Goal: Information Seeking & Learning: Learn about a topic

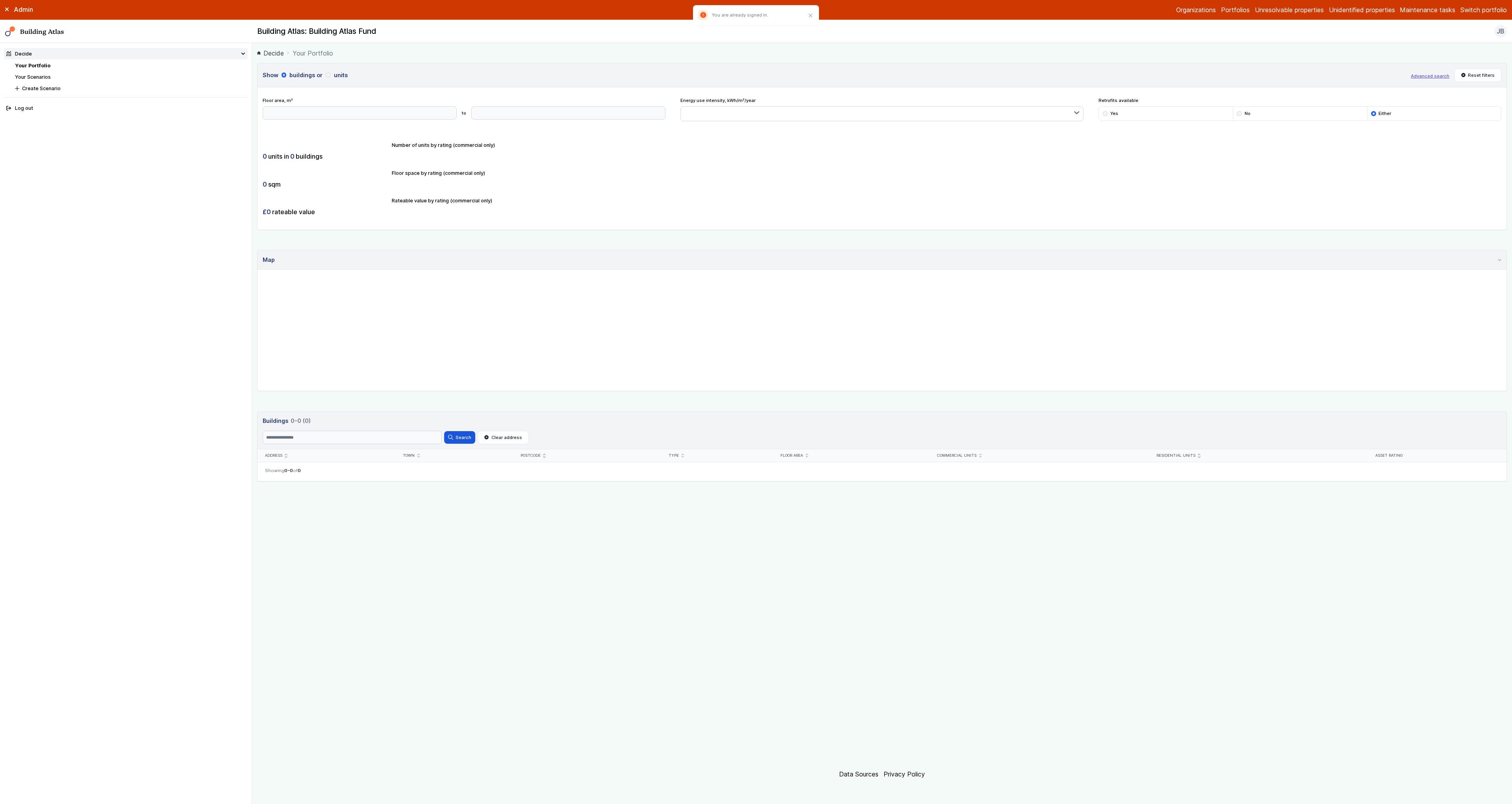
click at [1498, 14] on div "Admin Organizations Portfolios Unresolvable properties Unidentified properties …" at bounding box center [756, 10] width 1512 height 20
click at [1498, 12] on button "Switch portfolio" at bounding box center [1483, 10] width 46 height 9
click at [0, 0] on button "Building Atlas Fund" at bounding box center [0, 0] width 0 height 0
click at [1481, 12] on button "Switch portfolio" at bounding box center [1483, 10] width 46 height 9
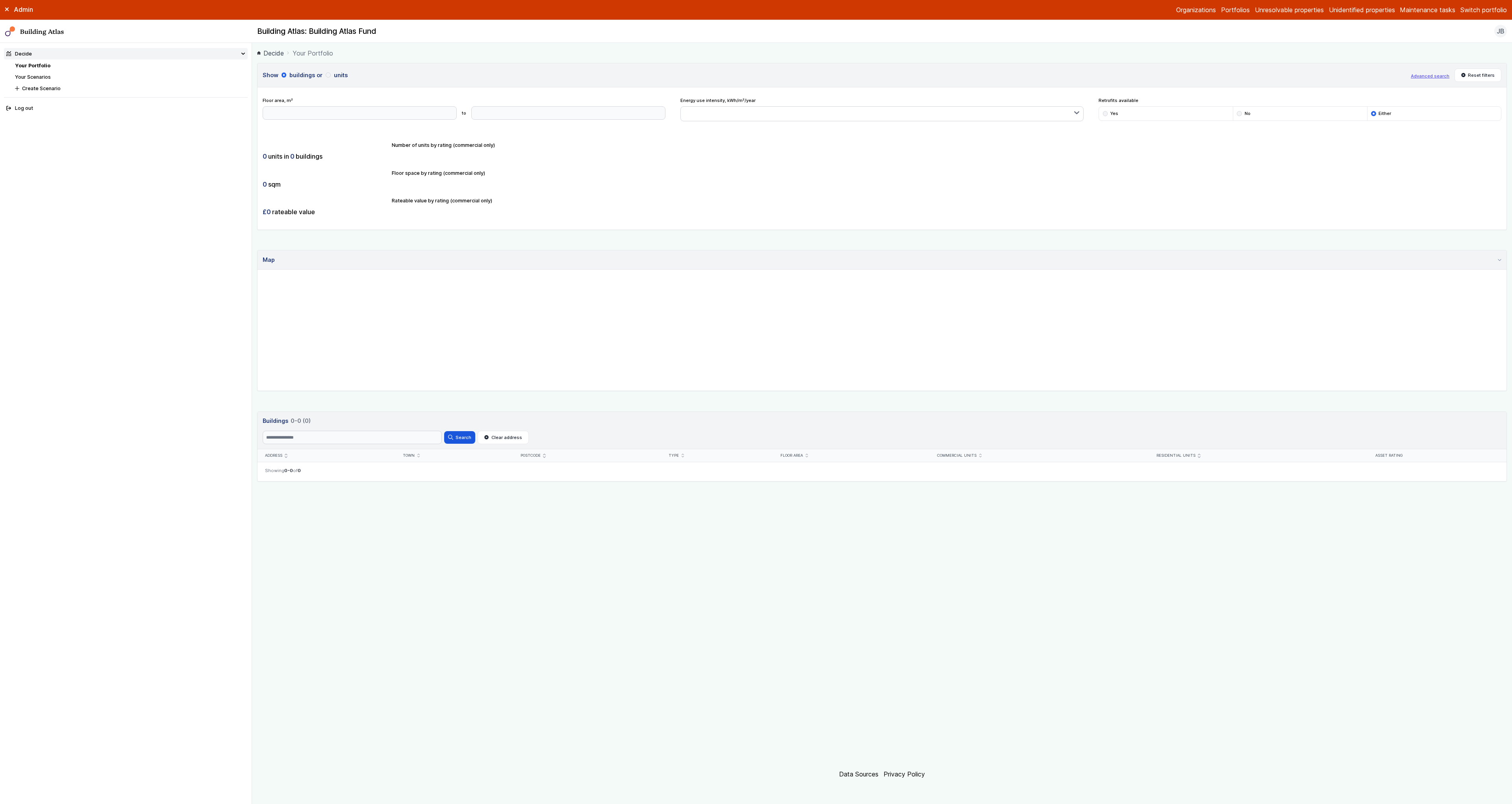
click at [0, 0] on button "Building Atlas US Fund" at bounding box center [0, 0] width 0 height 0
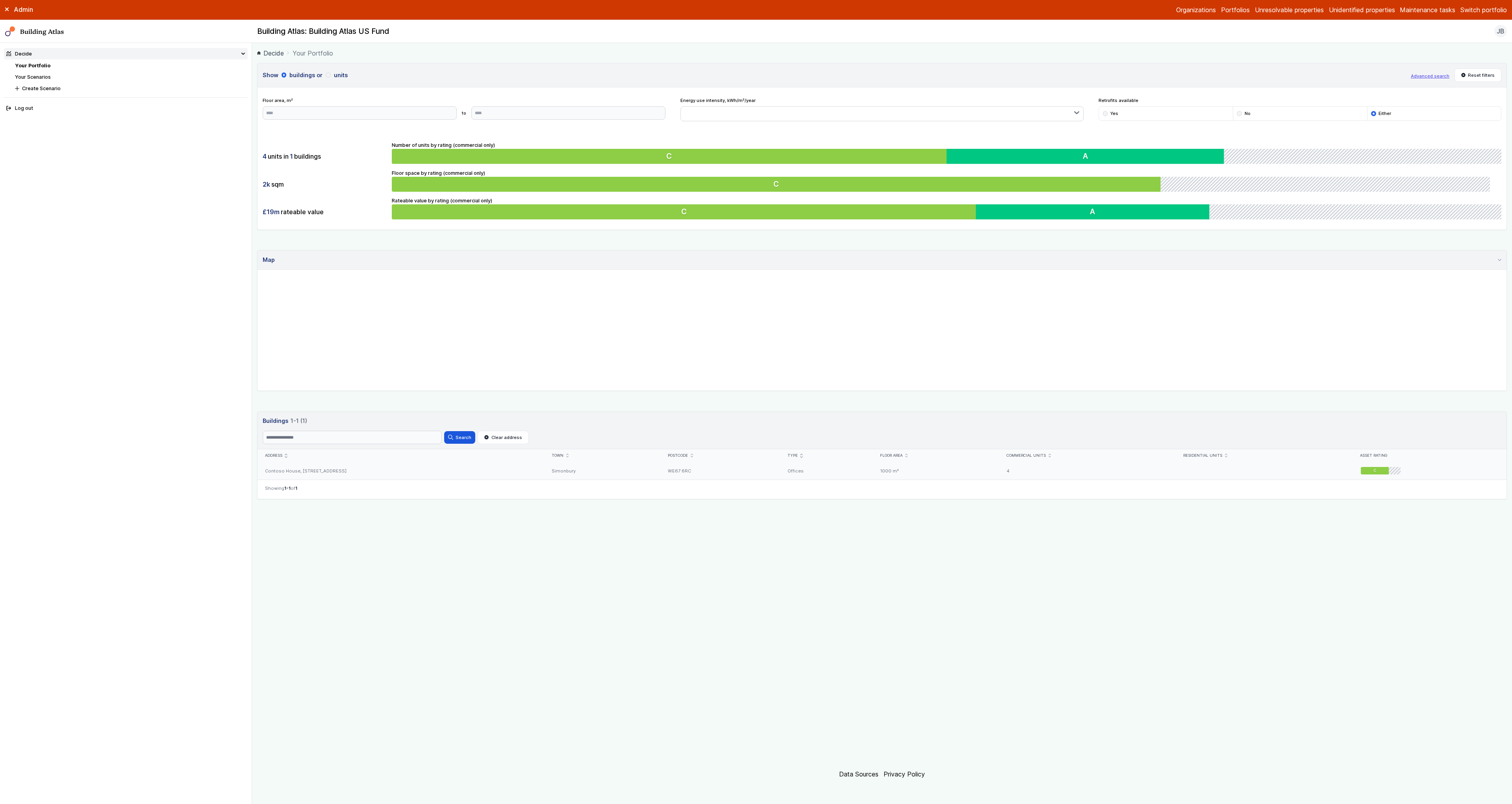
click at [349, 465] on div "Contoso House, [STREET_ADDRESS]" at bounding box center [400, 471] width 286 height 18
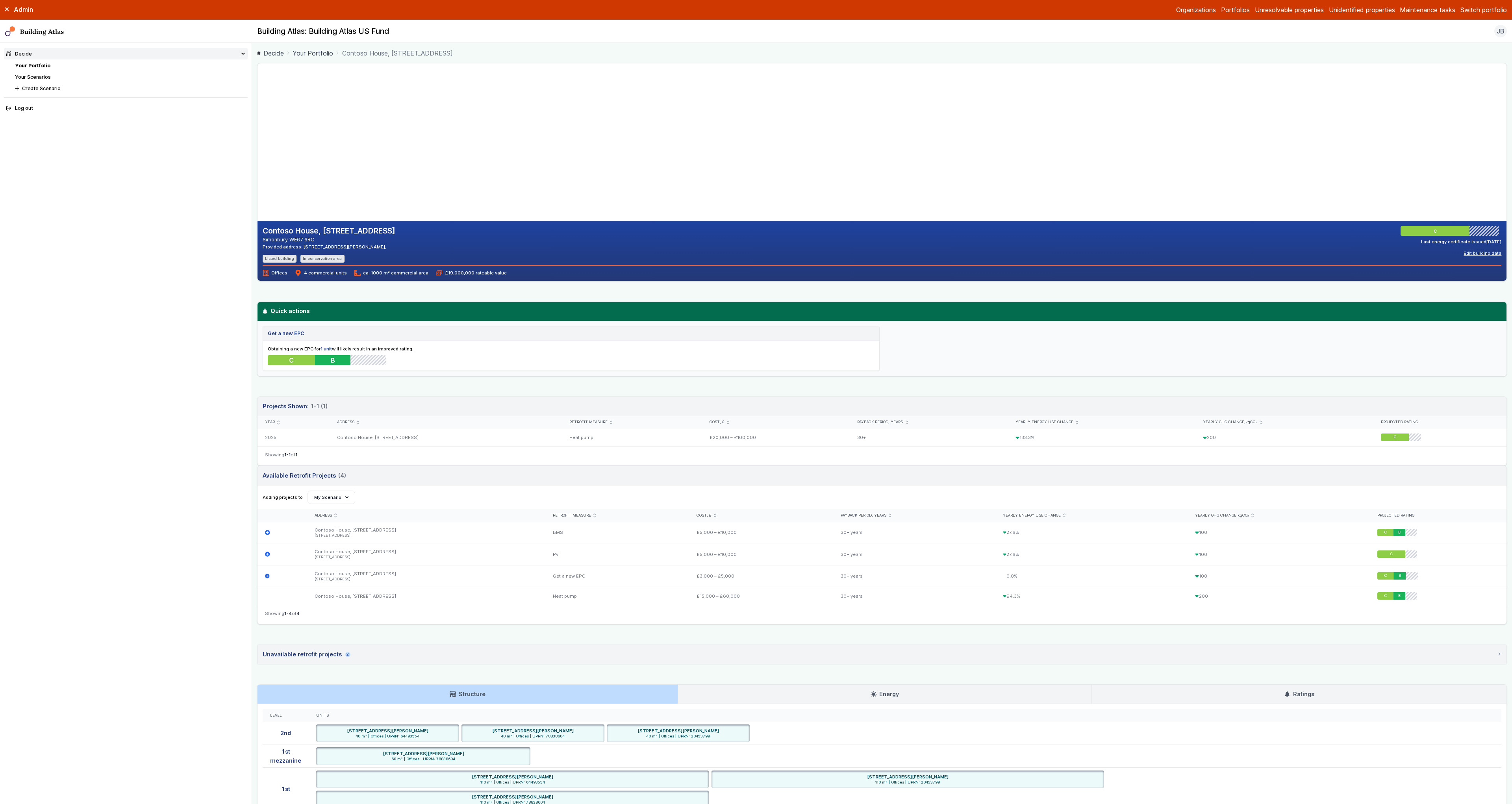
click at [1471, 253] on button "Edit building data" at bounding box center [1483, 252] width 38 height 6
click at [0, 0] on summary "Level 1, Contoso House, 14" at bounding box center [0, 0] width 0 height 0
click at [0, 0] on summary "Level 10, [GEOGRAPHIC_DATA], 14" at bounding box center [0, 0] width 0 height 0
click at [0, 0] on summary "Level 3, Contoso House, 14" at bounding box center [0, 0] width 0 height 0
click at [0, 0] on summary "Level 2, Contoso House, 14" at bounding box center [0, 0] width 0 height 0
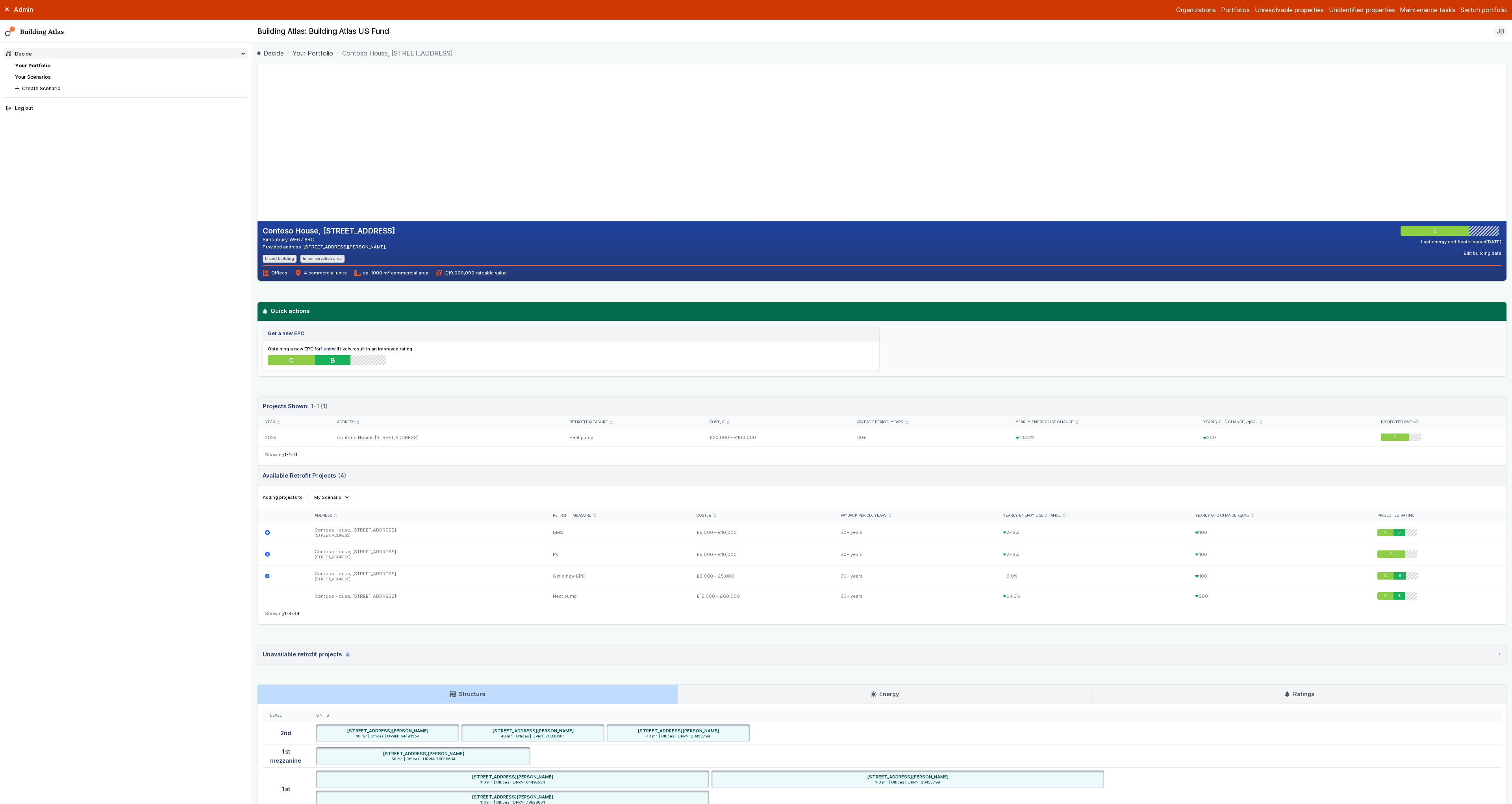
click at [0, 0] on button "Cancel" at bounding box center [0, 0] width 0 height 0
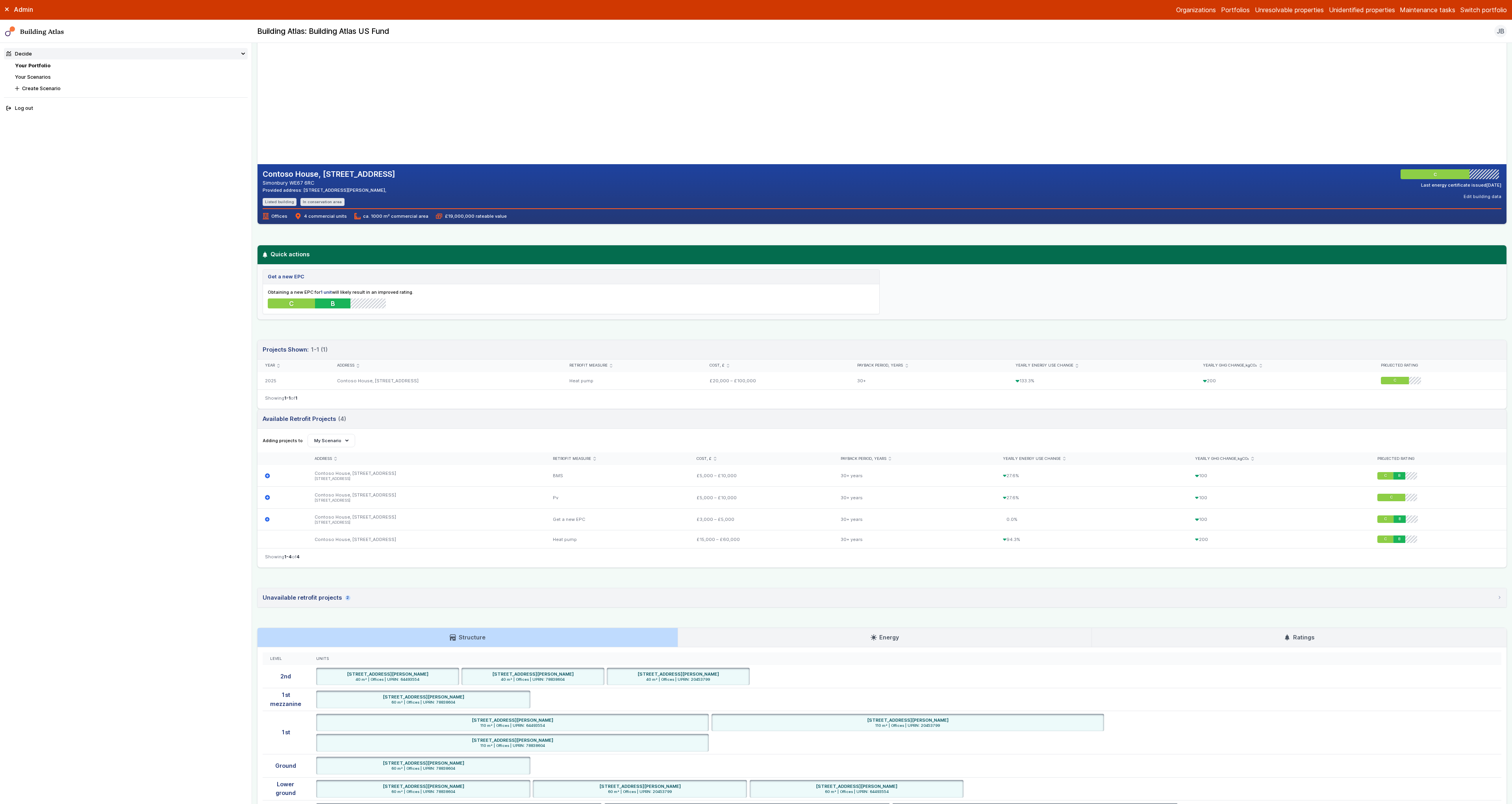
scroll to position [63, 0]
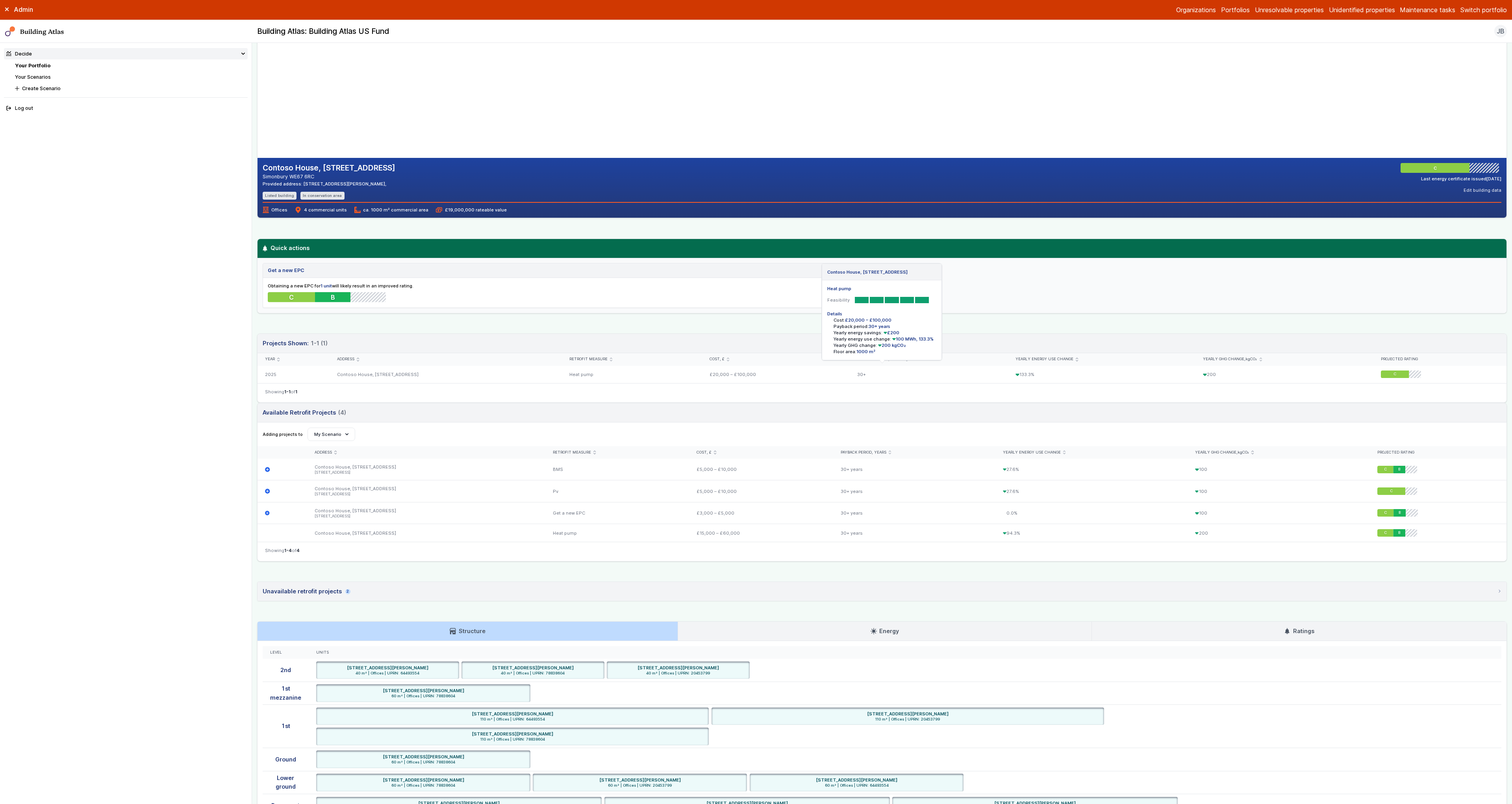
click at [245, 434] on nav "Decide Your Portfolio Your Scenarios Create Scenario Log out" at bounding box center [126, 423] width 252 height 761
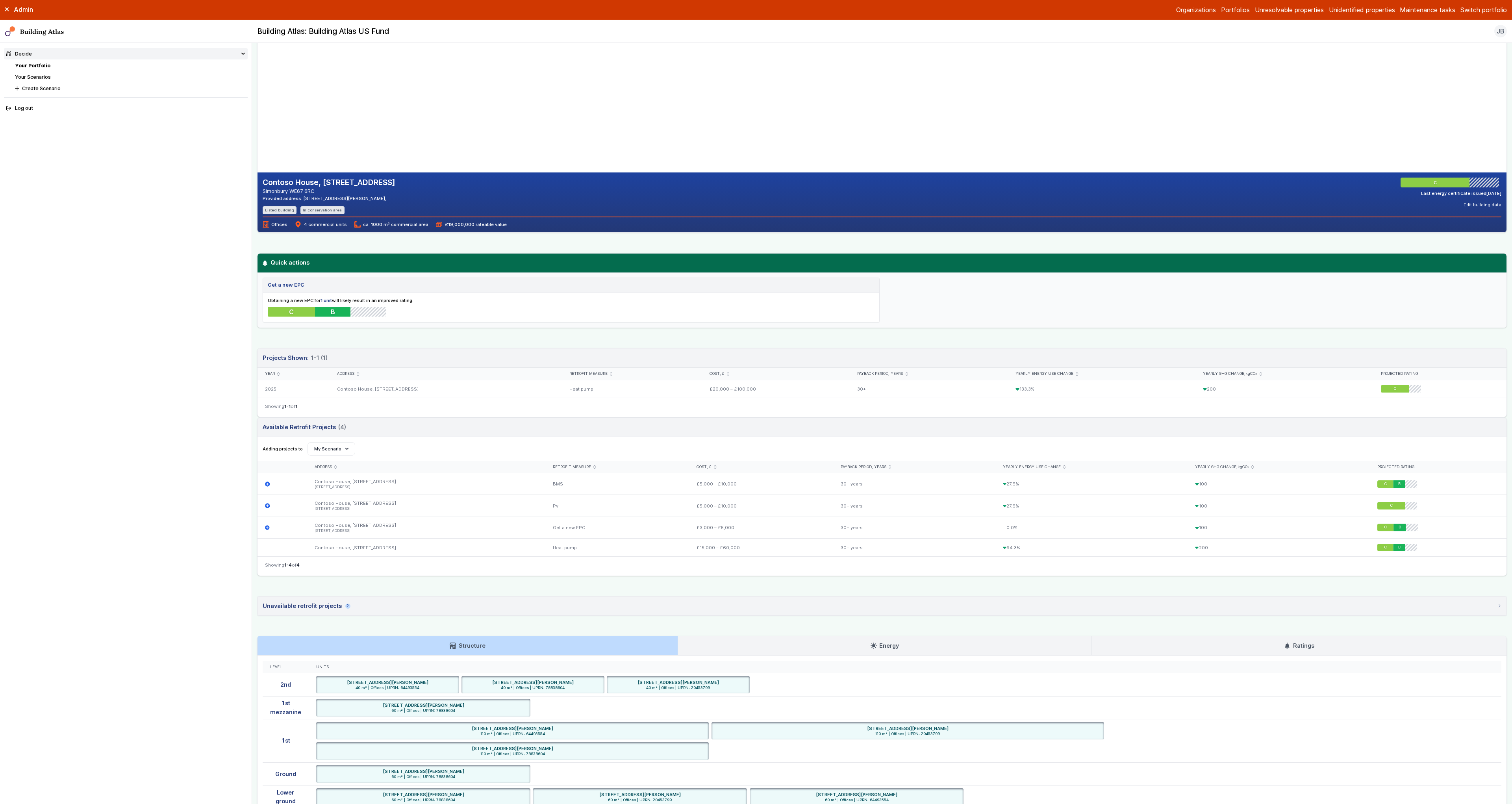
scroll to position [0, 0]
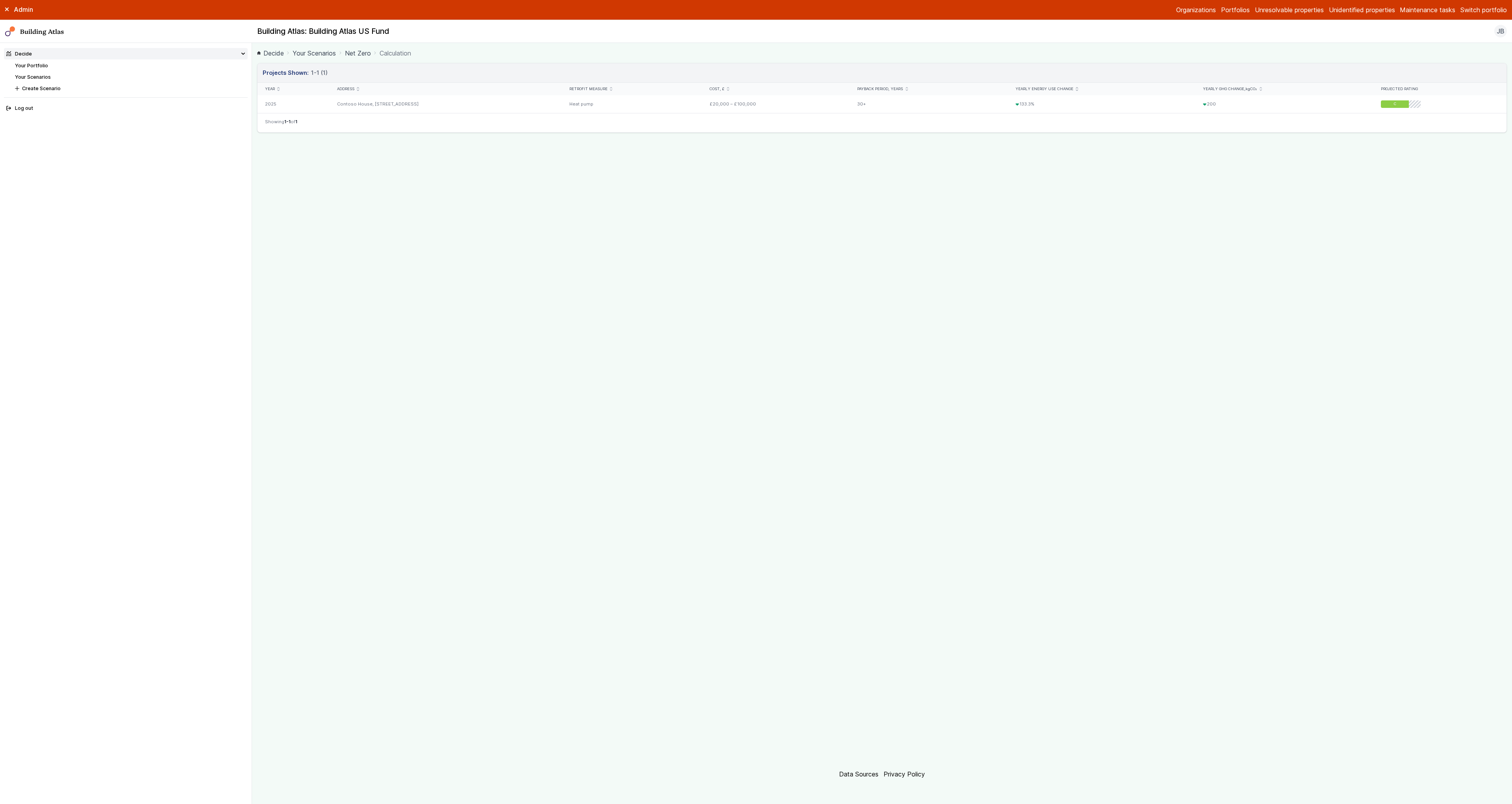
click at [37, 64] on link "Your Portfolio" at bounding box center [31, 65] width 33 height 6
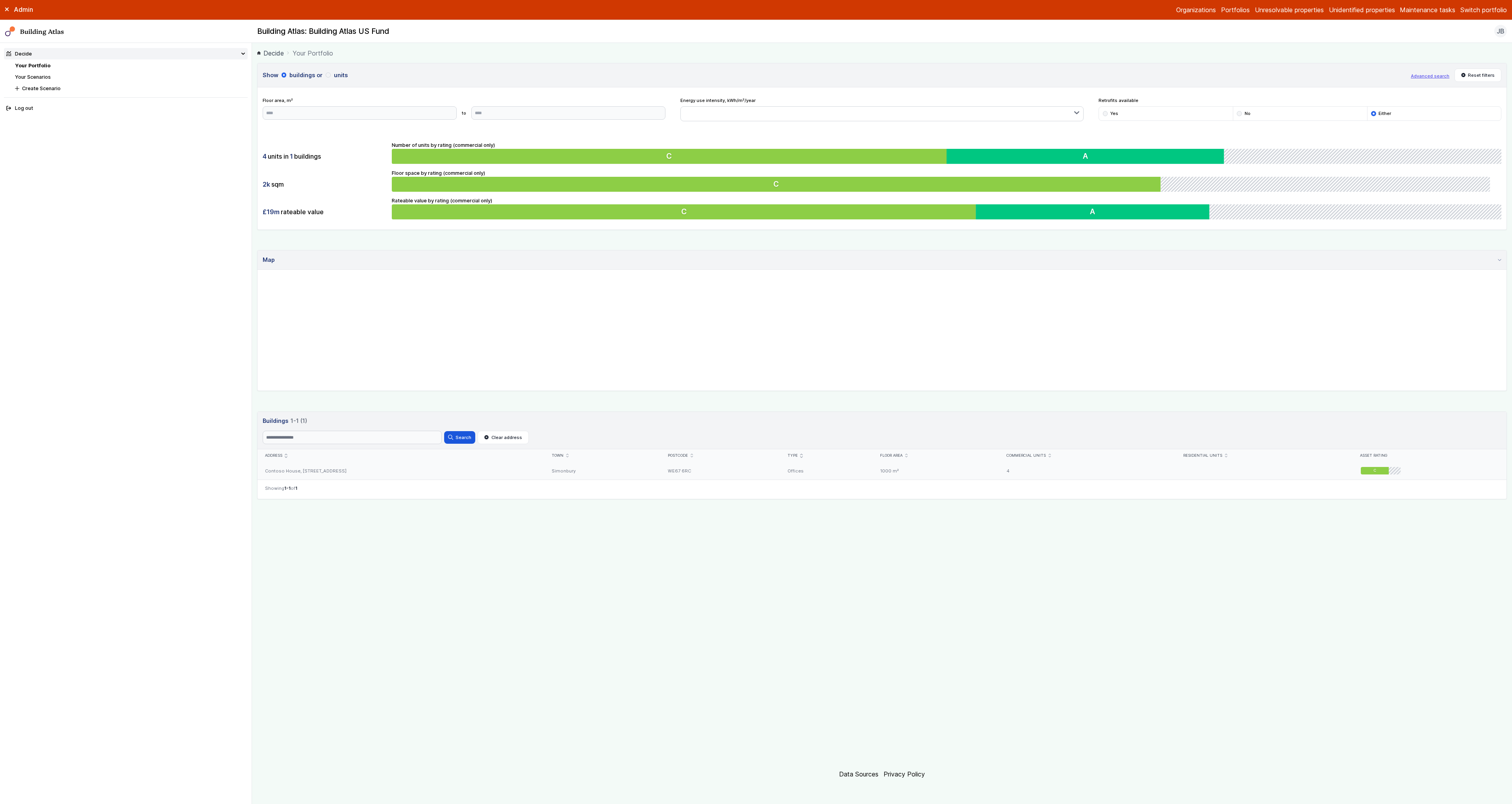
click at [312, 464] on div "Contoso House, [STREET_ADDRESS]" at bounding box center [400, 471] width 286 height 18
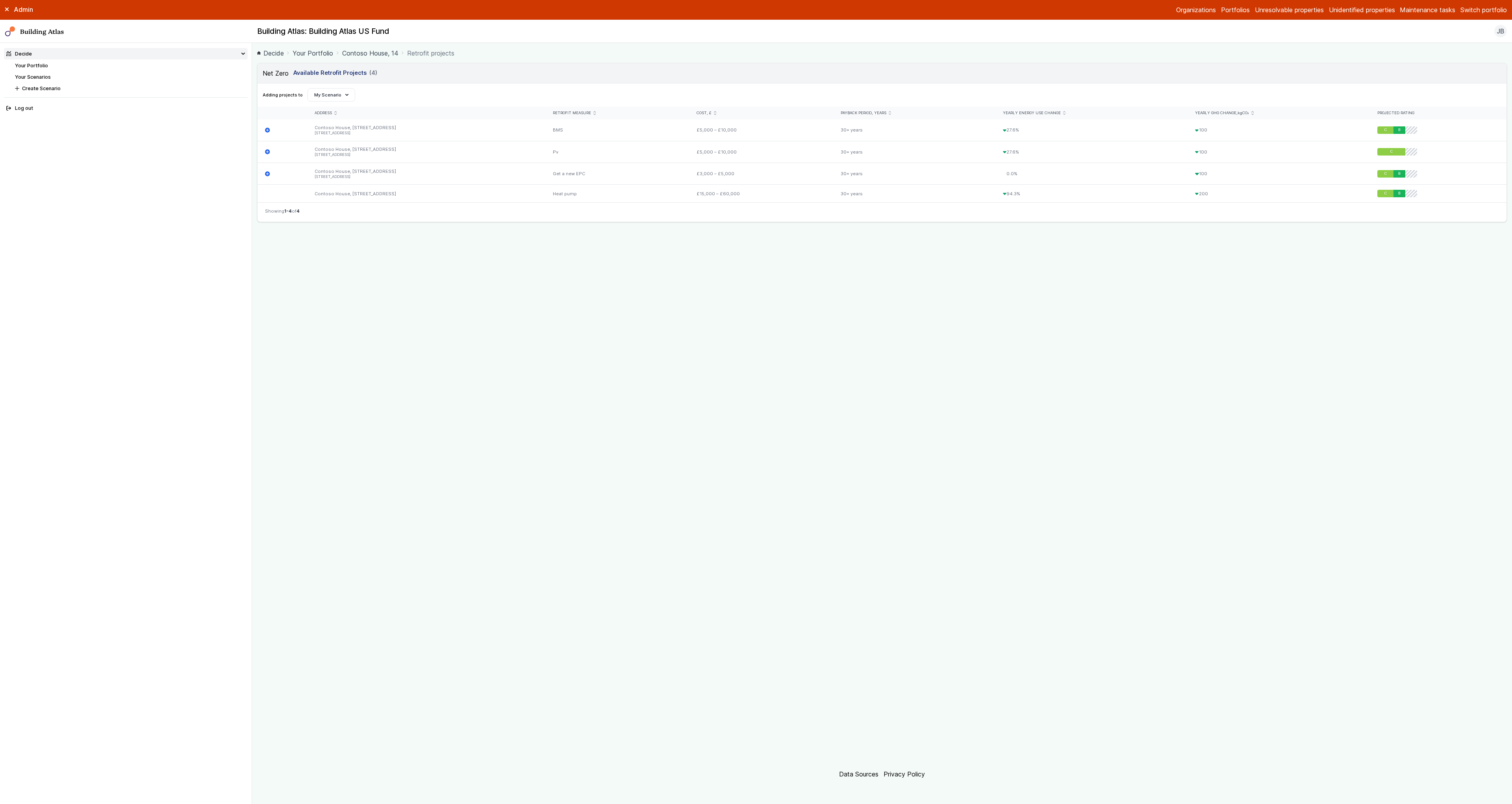
click at [376, 54] on link "Contoso House, 14" at bounding box center [370, 53] width 56 height 9
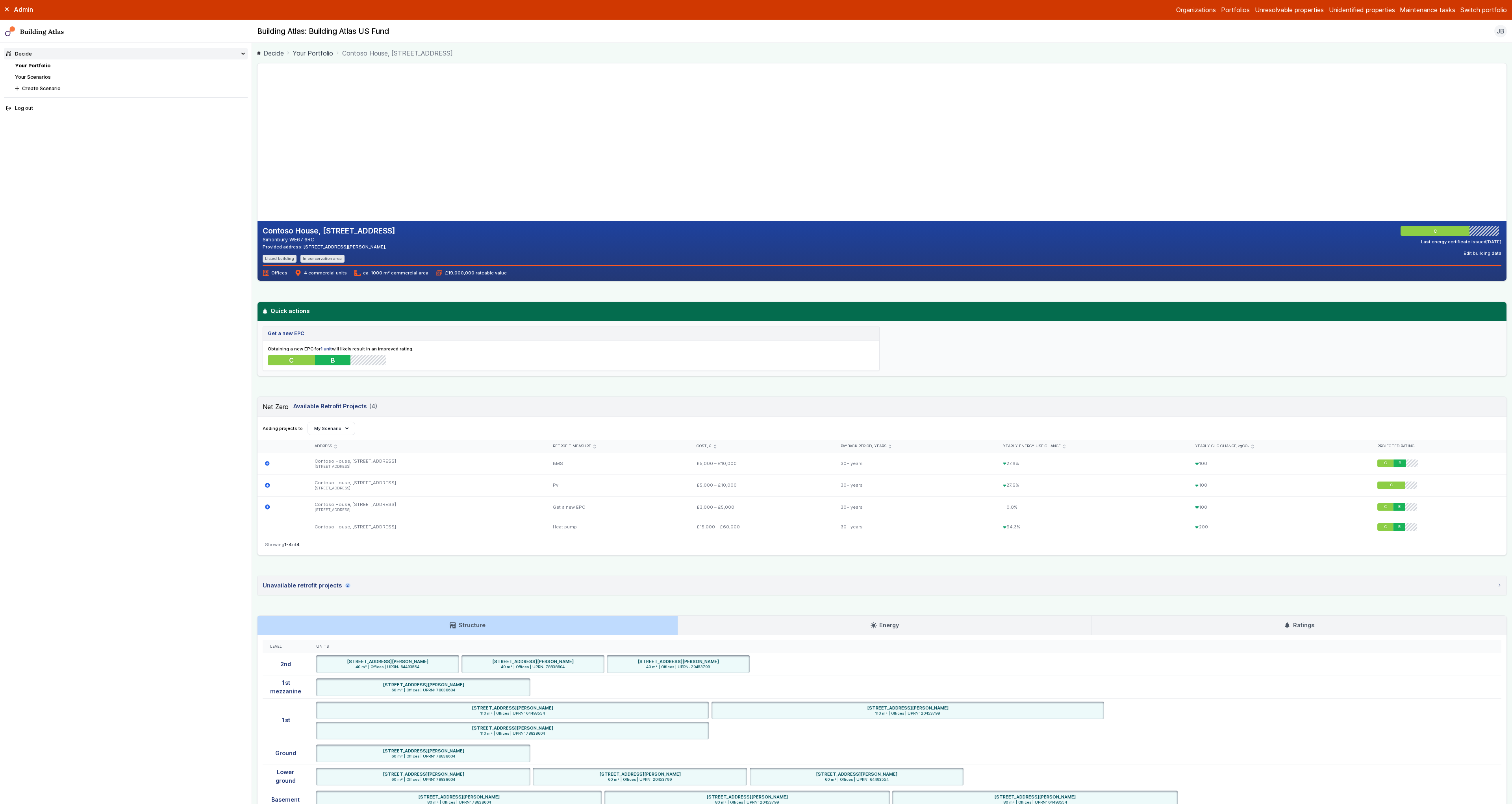
click at [278, 406] on h3 "Net Zero" at bounding box center [276, 406] width 26 height 9
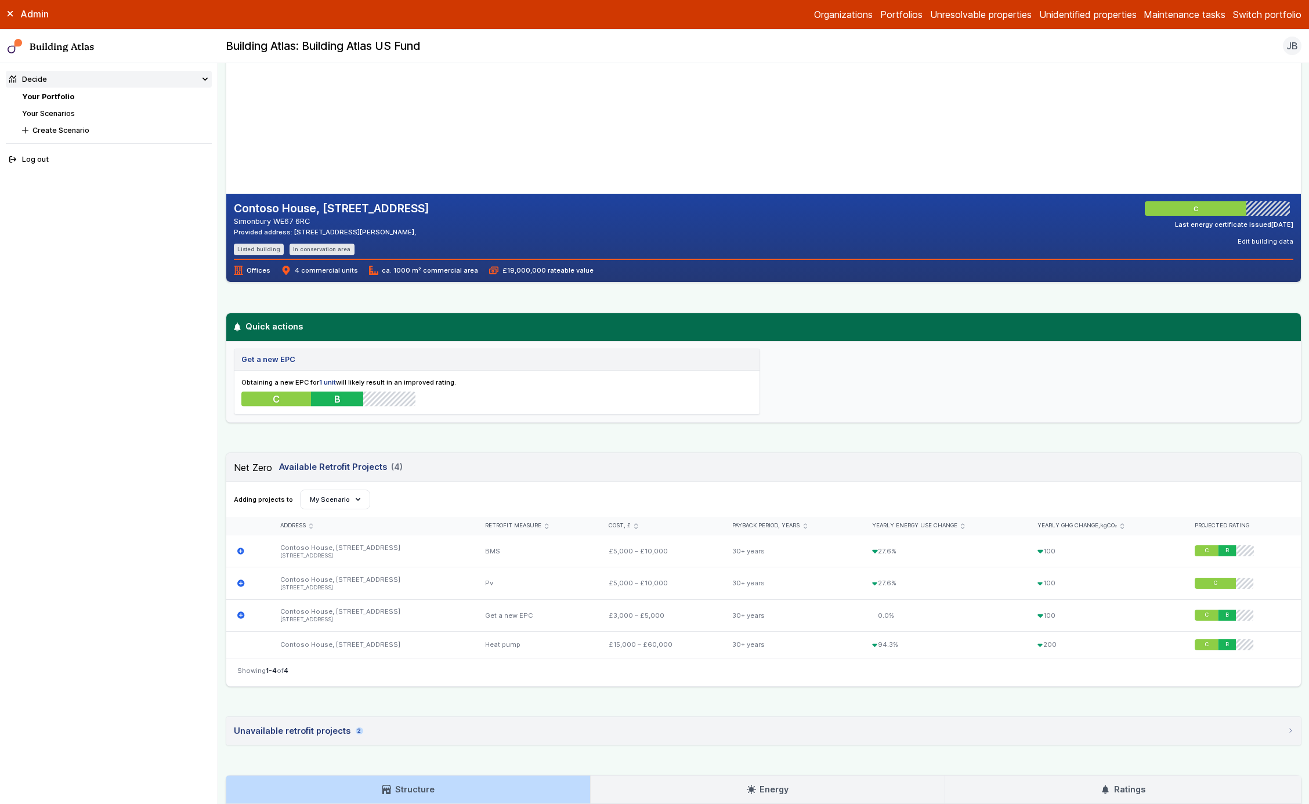
scroll to position [132, 0]
click at [263, 461] on link "Net Zero" at bounding box center [253, 467] width 38 height 12
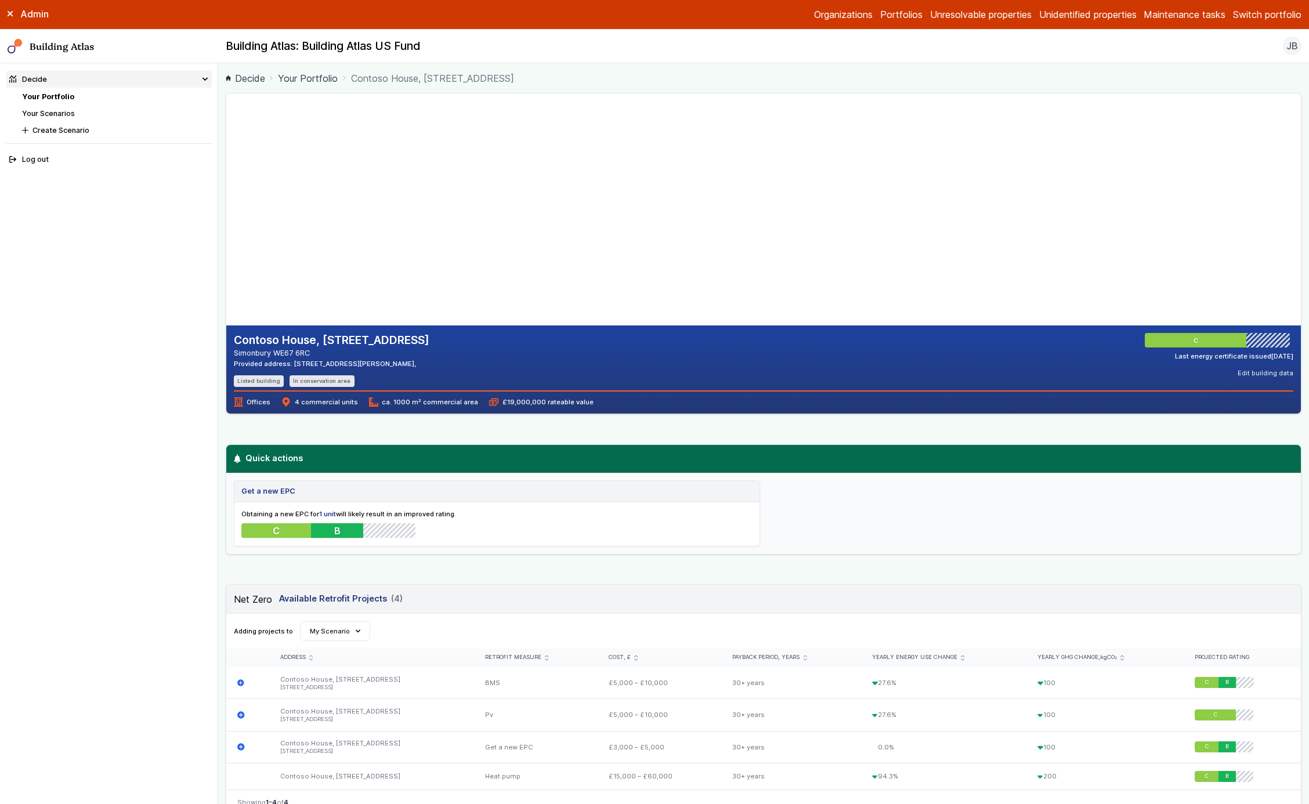
click at [254, 600] on link "Net Zero" at bounding box center [253, 600] width 38 height 12
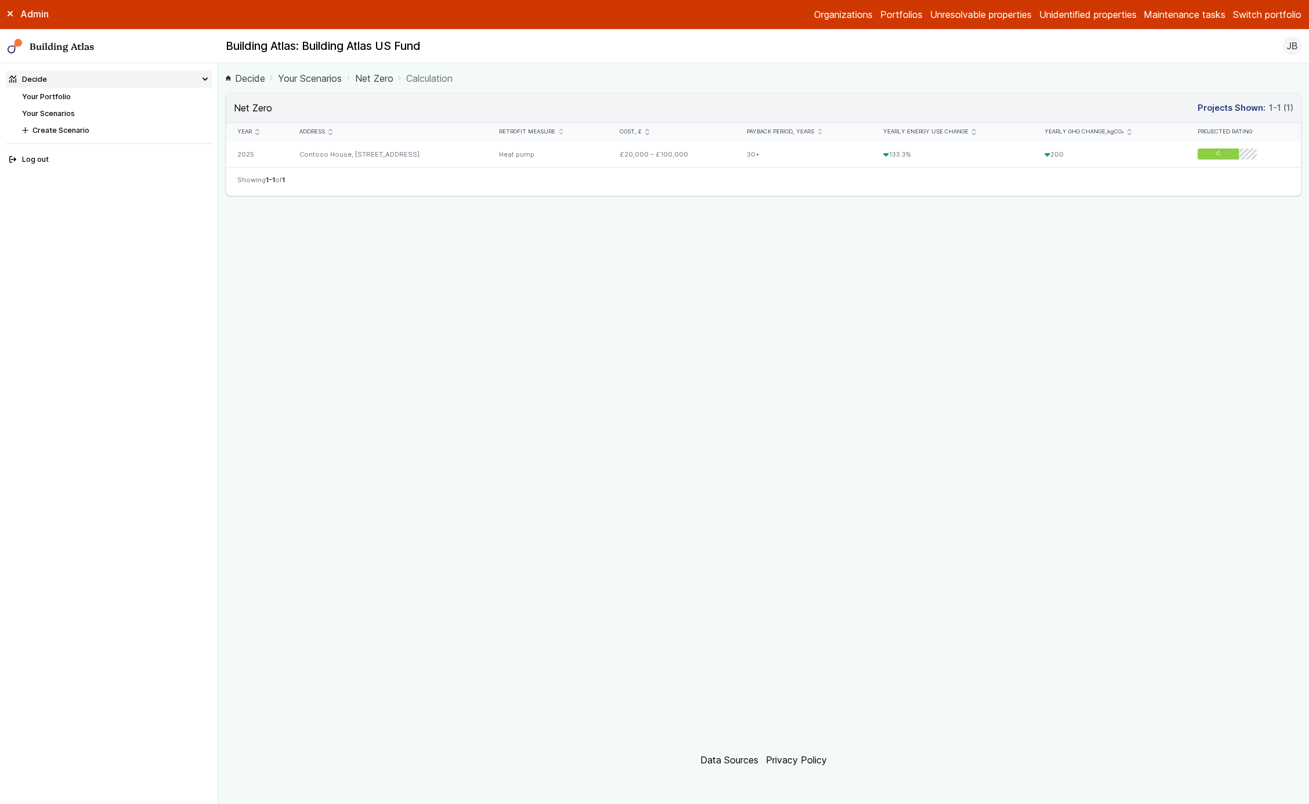
click at [262, 109] on link "Net Zero" at bounding box center [253, 108] width 38 height 12
click at [383, 76] on link "Net Zero" at bounding box center [374, 78] width 38 height 14
click at [65, 93] on link "Your Portfolio" at bounding box center [46, 96] width 49 height 9
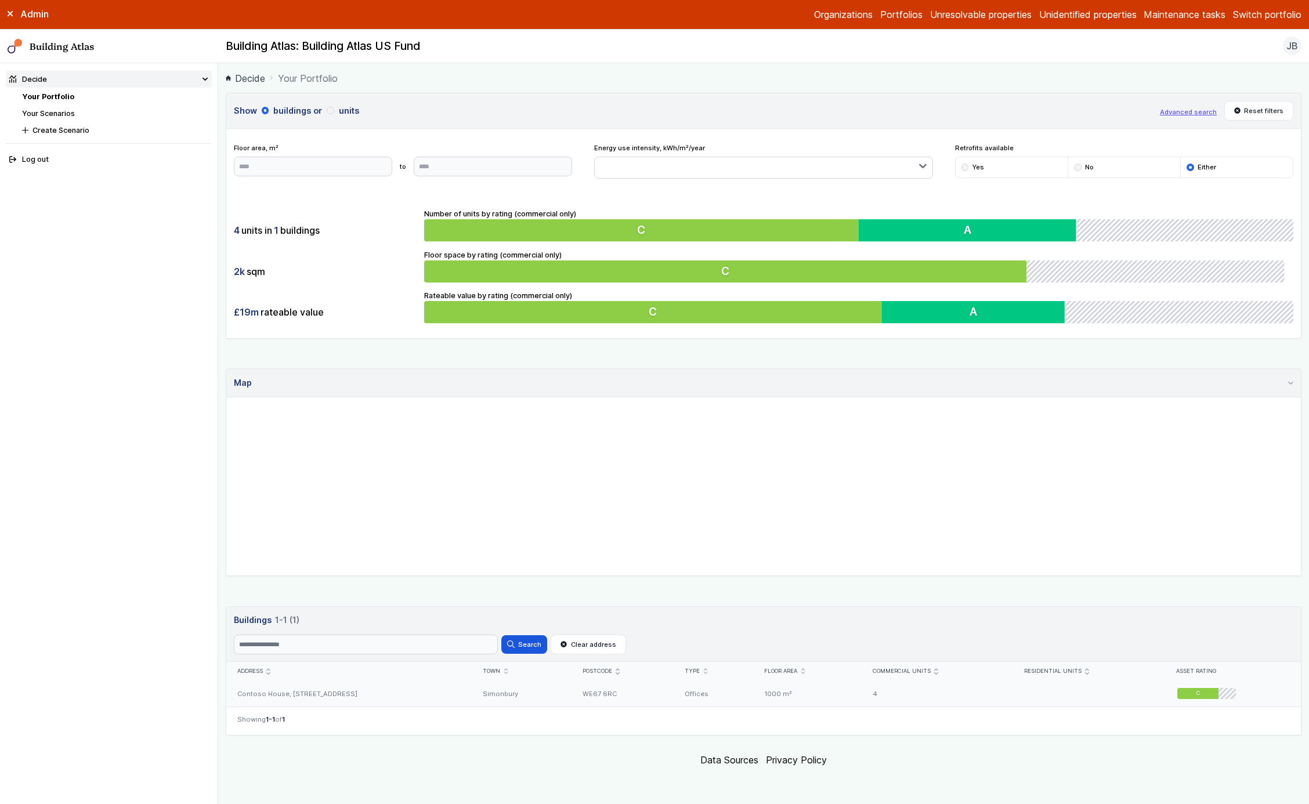
click at [339, 697] on div "Contoso House, [STREET_ADDRESS]" at bounding box center [349, 694] width 246 height 26
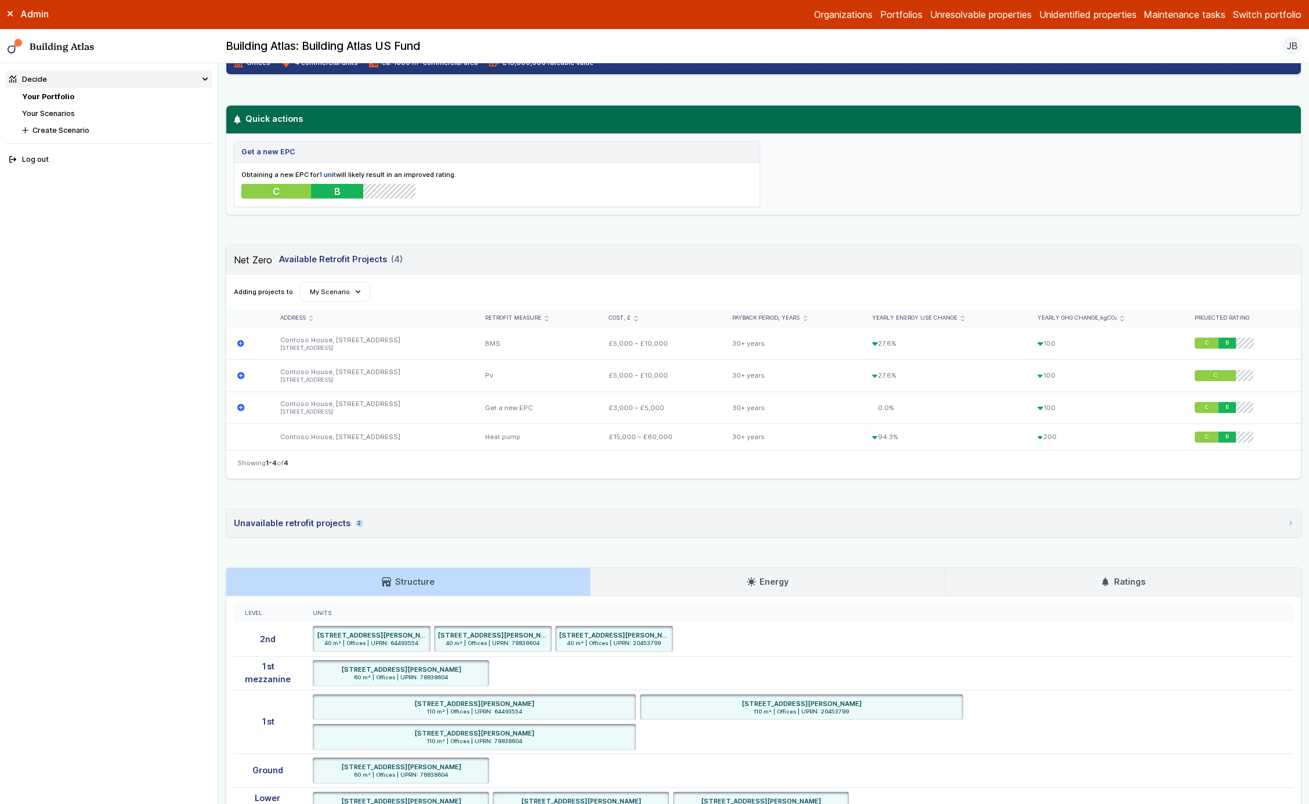
scroll to position [343, 0]
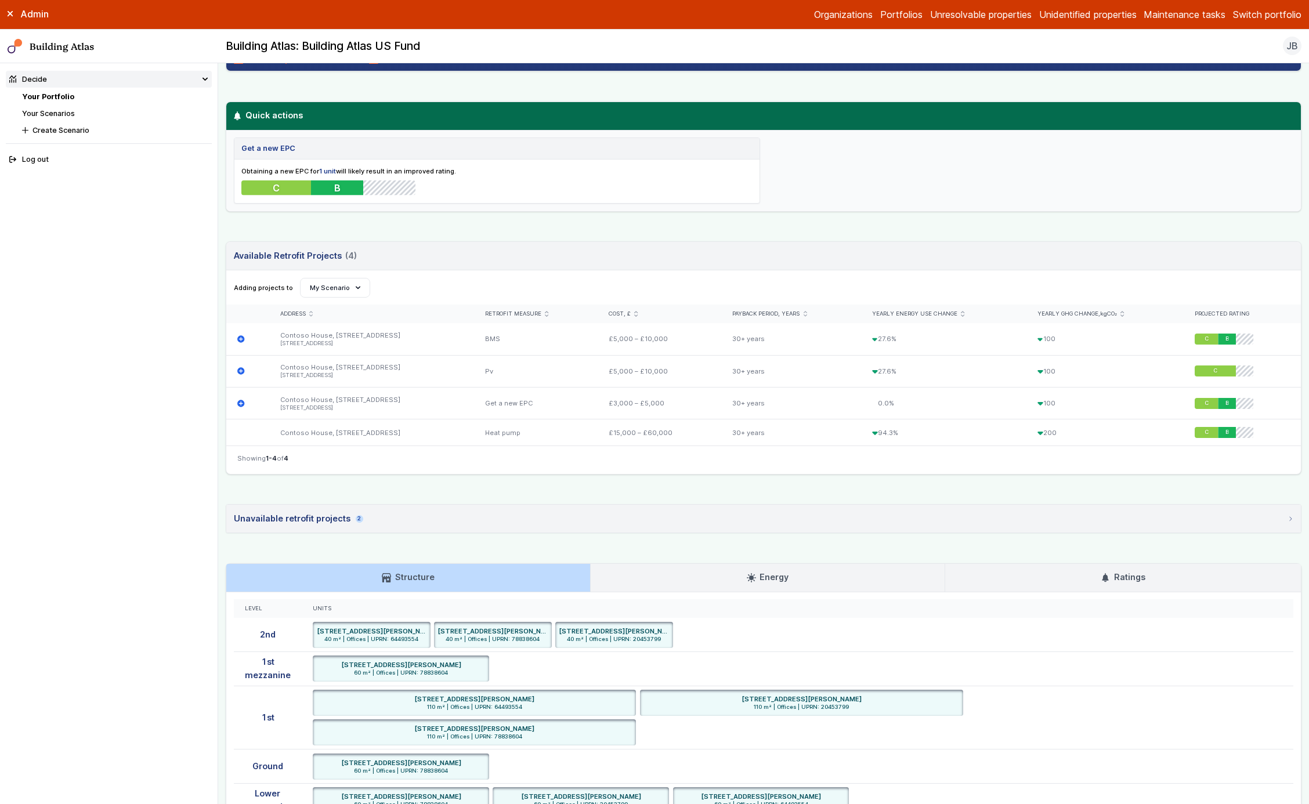
click at [68, 113] on link "Your Scenarios" at bounding box center [48, 113] width 53 height 9
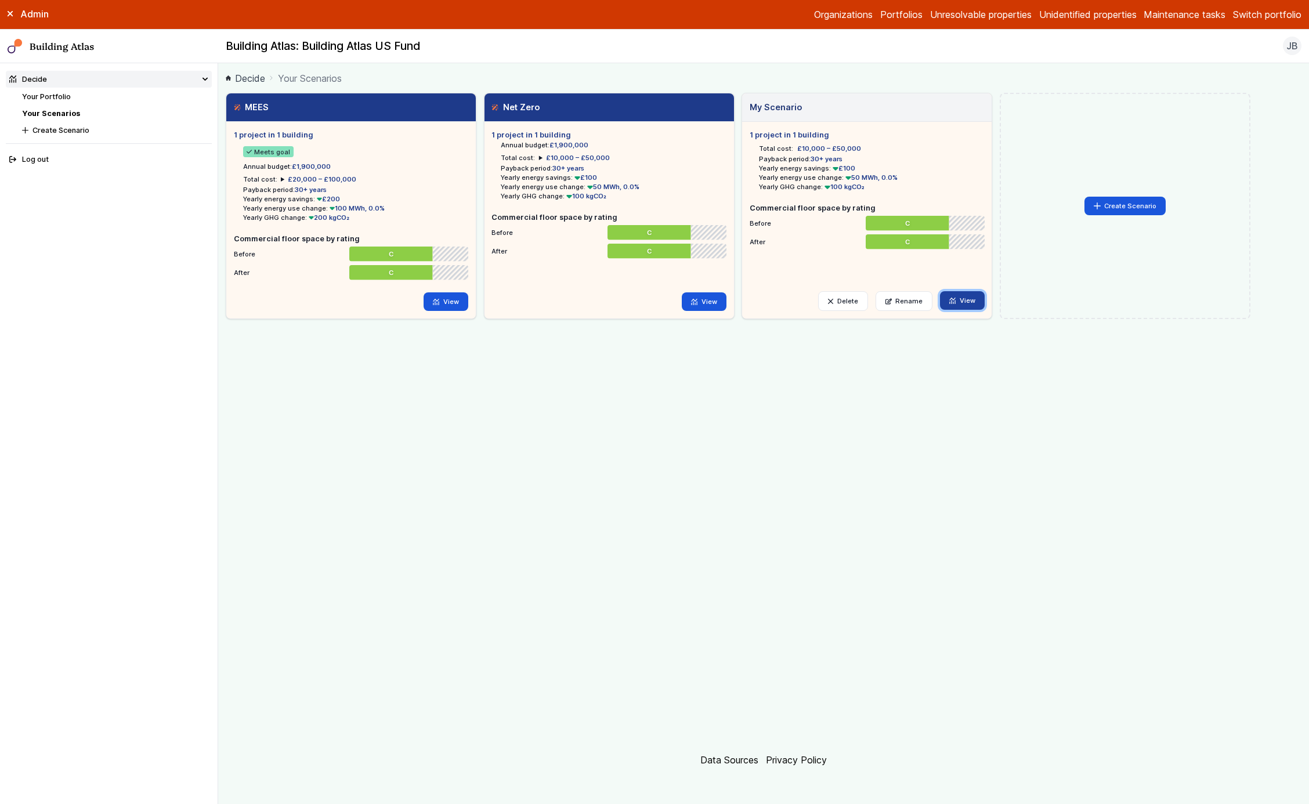
click at [960, 299] on link "View" at bounding box center [962, 300] width 45 height 19
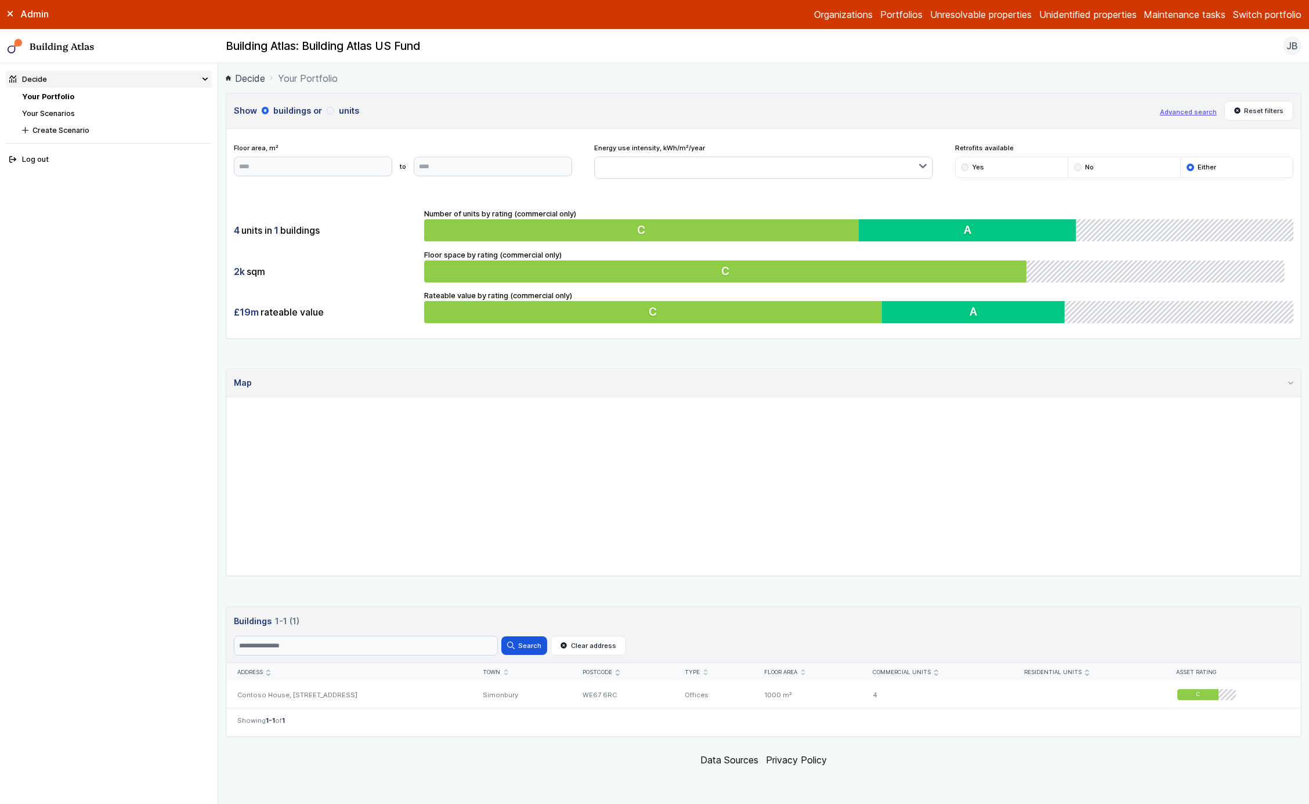
click at [47, 99] on link "Your Portfolio" at bounding box center [48, 96] width 52 height 9
click at [270, 695] on div "Contoso House, [STREET_ADDRESS]" at bounding box center [349, 694] width 246 height 26
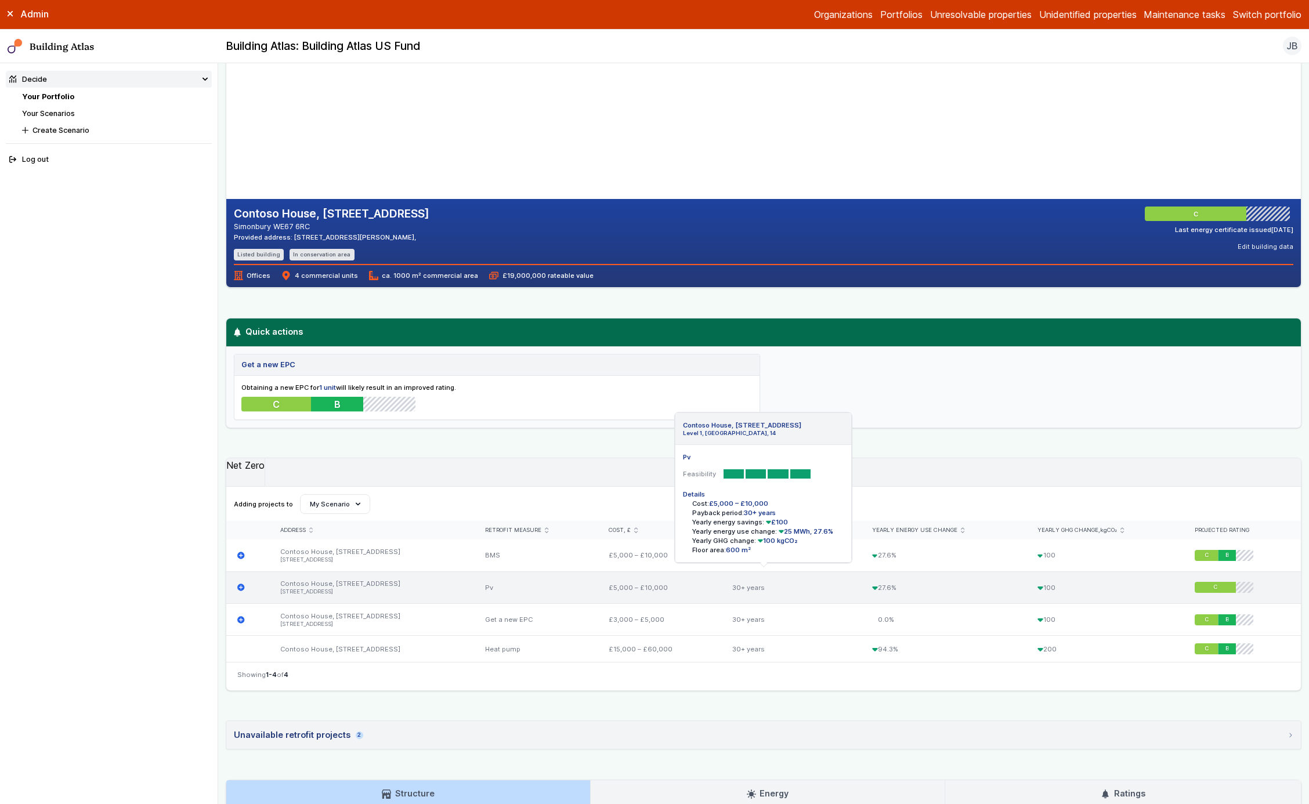
scroll to position [132, 0]
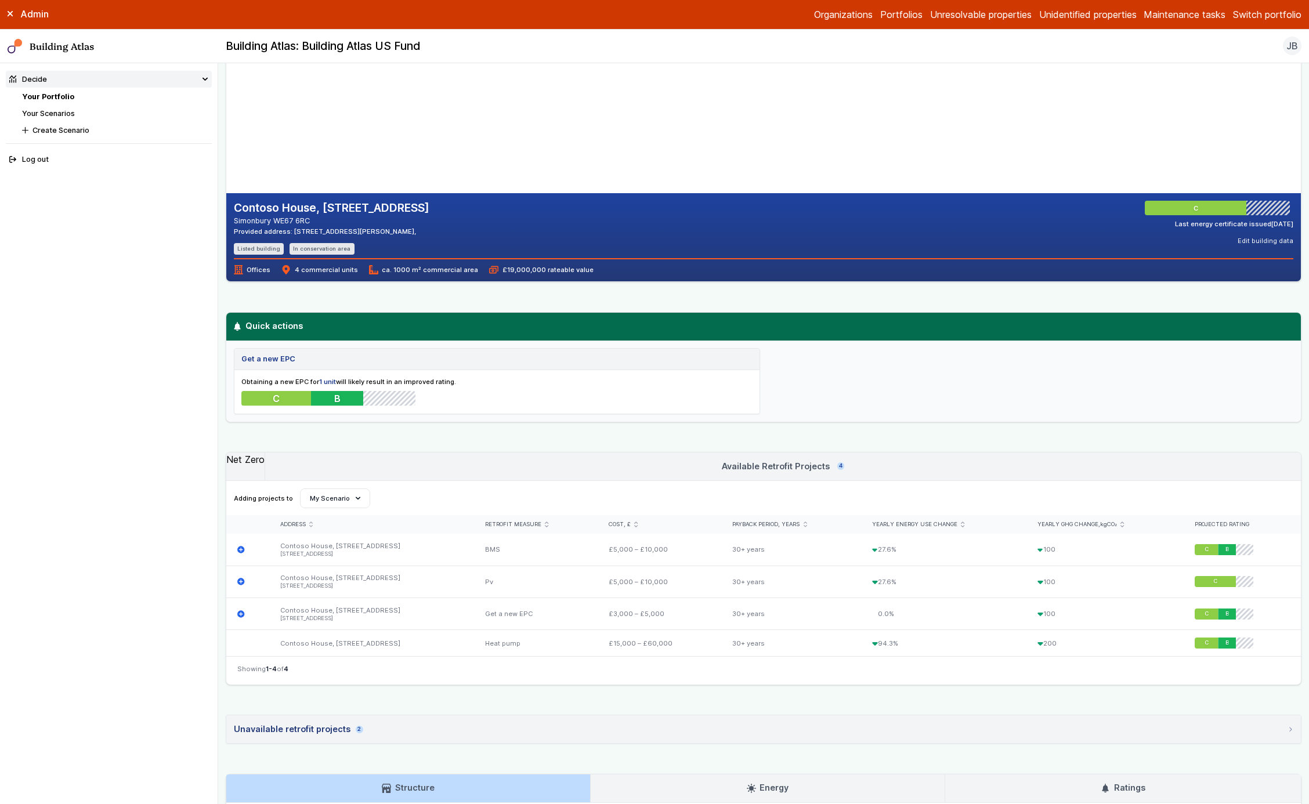
click at [261, 462] on link "Net Zero" at bounding box center [245, 460] width 38 height 12
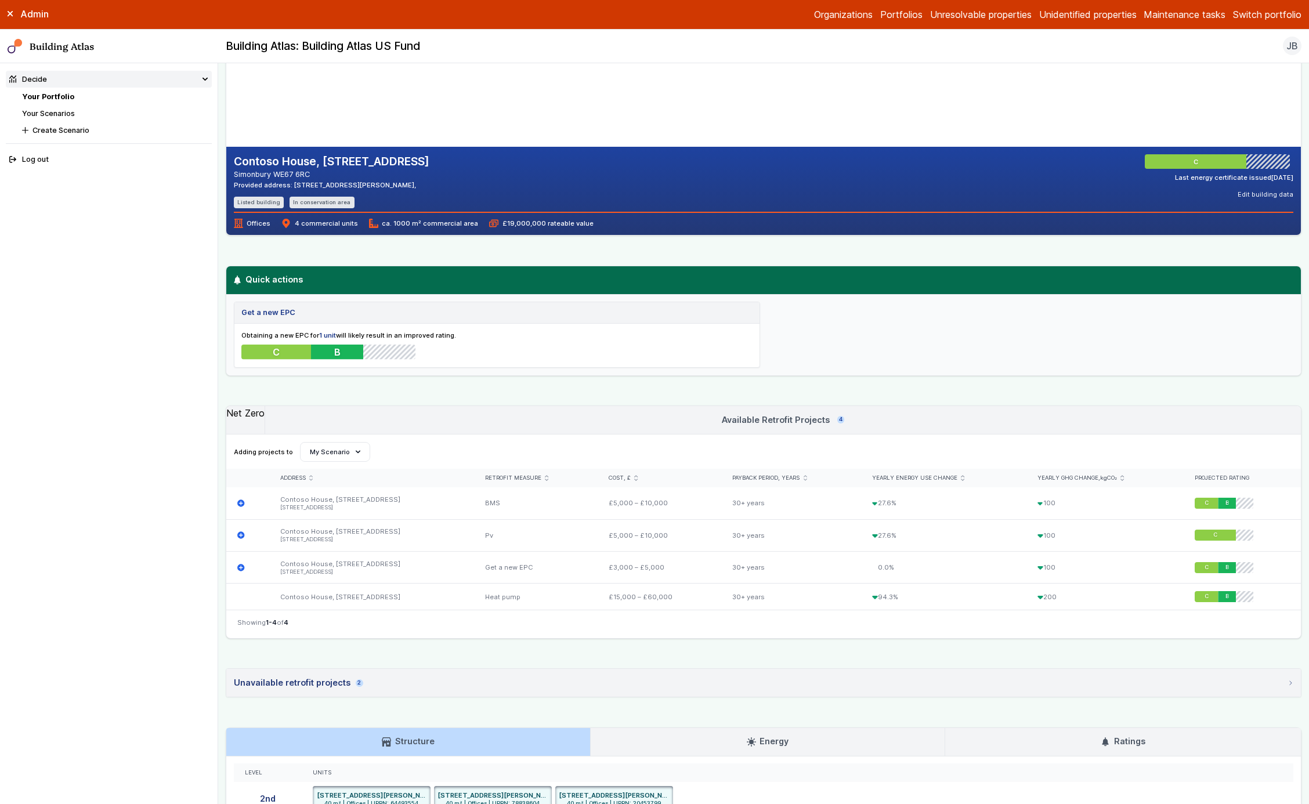
scroll to position [179, 0]
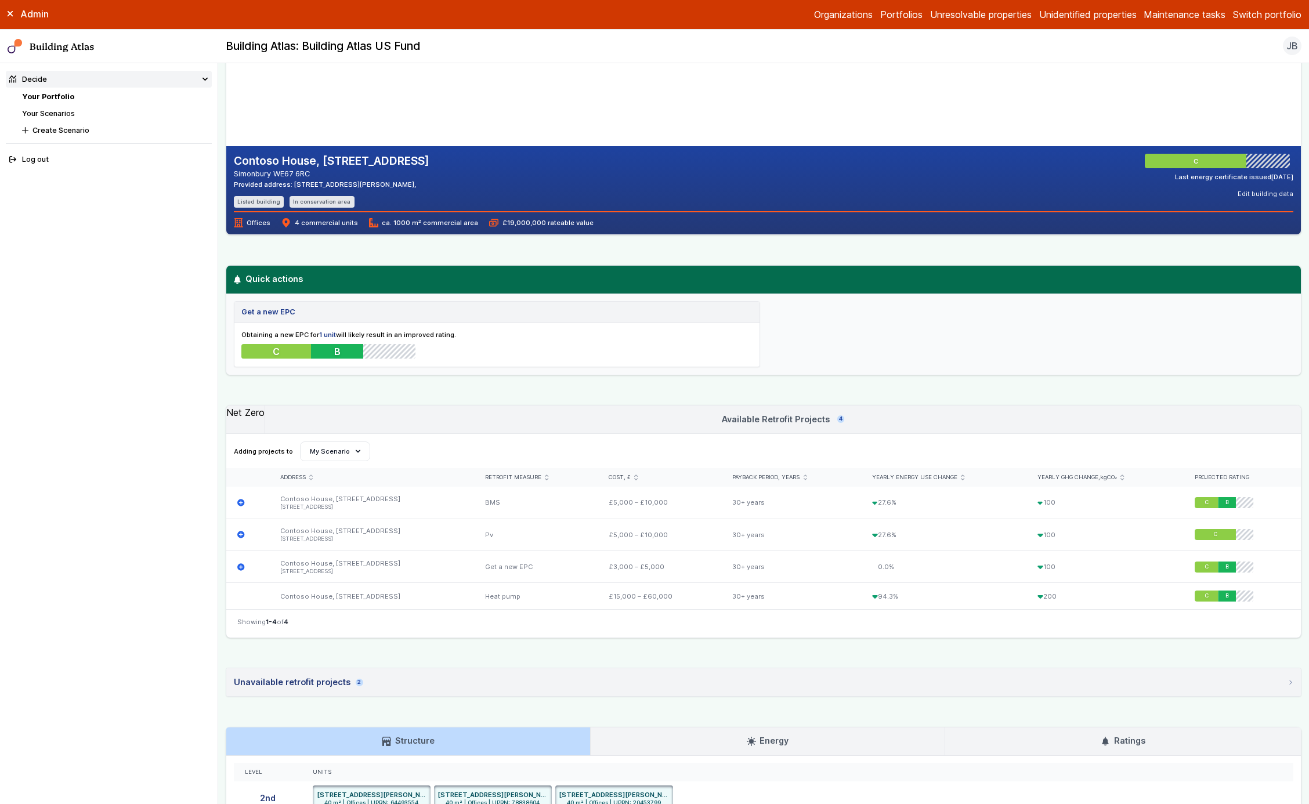
click at [792, 420] on h3 "Available Retrofit Projects 4" at bounding box center [783, 419] width 122 height 13
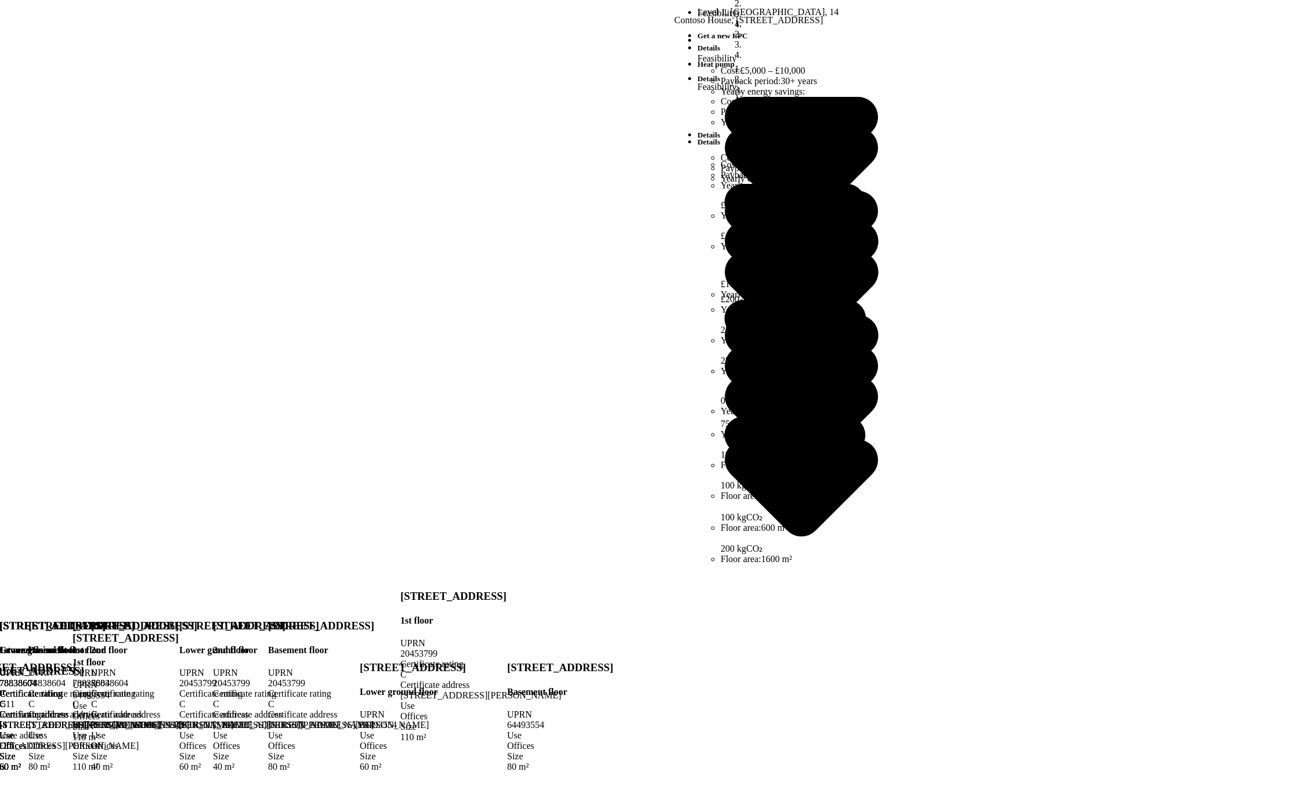
scroll to position [158, 0]
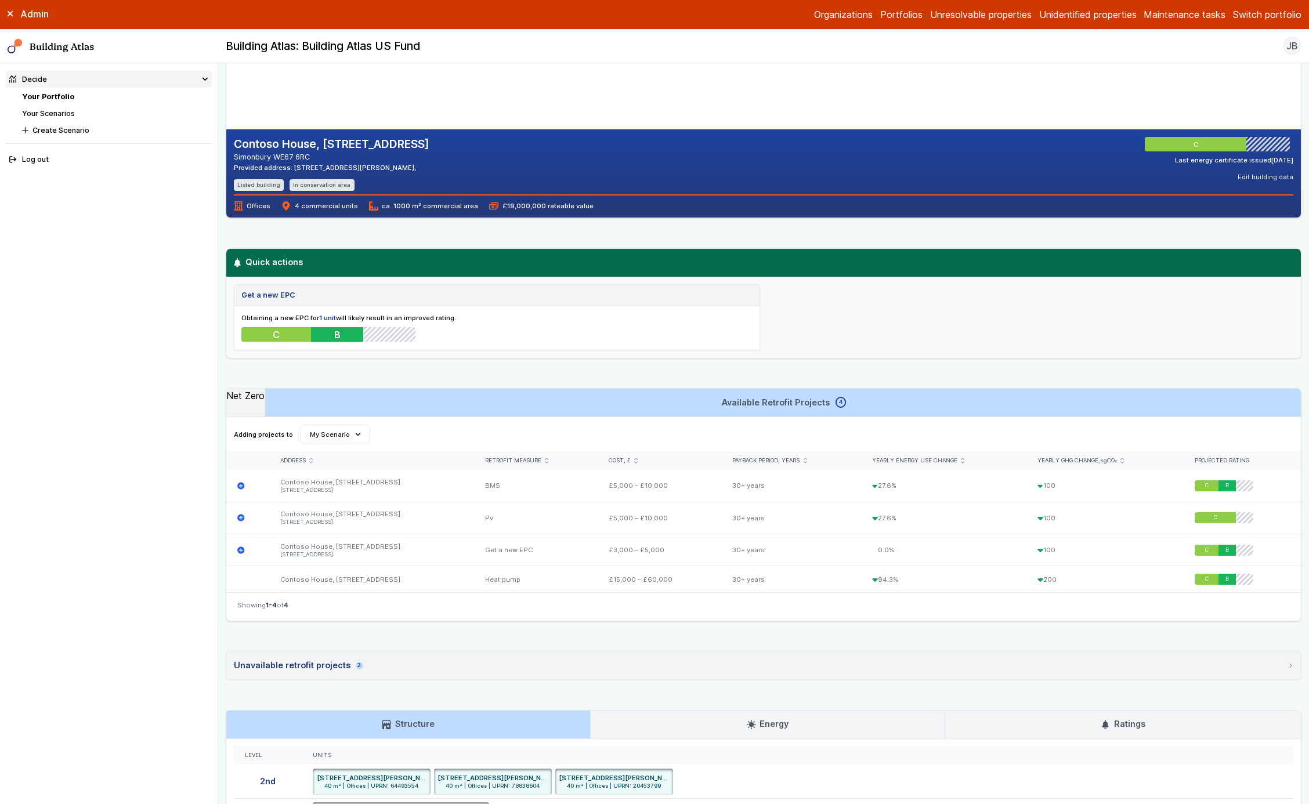
scroll to position [217, 0]
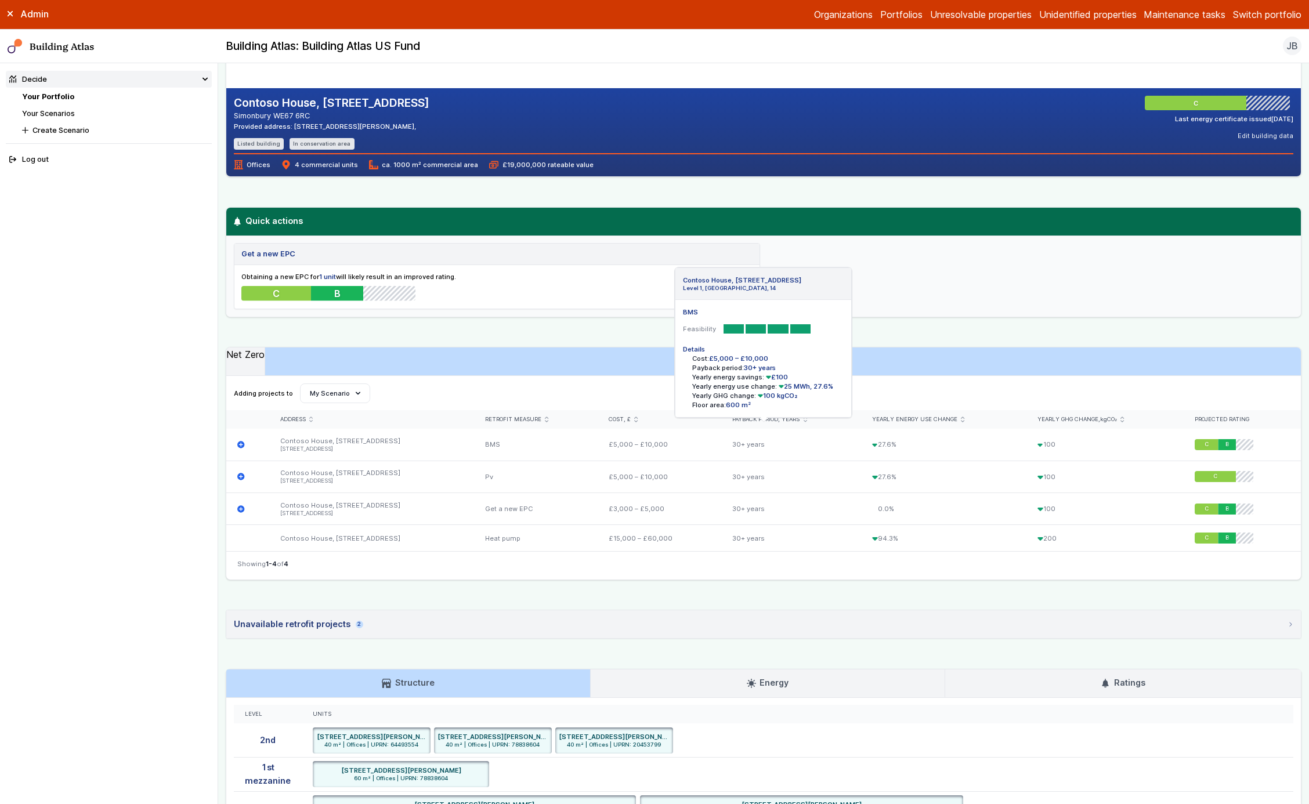
scroll to position [241, 0]
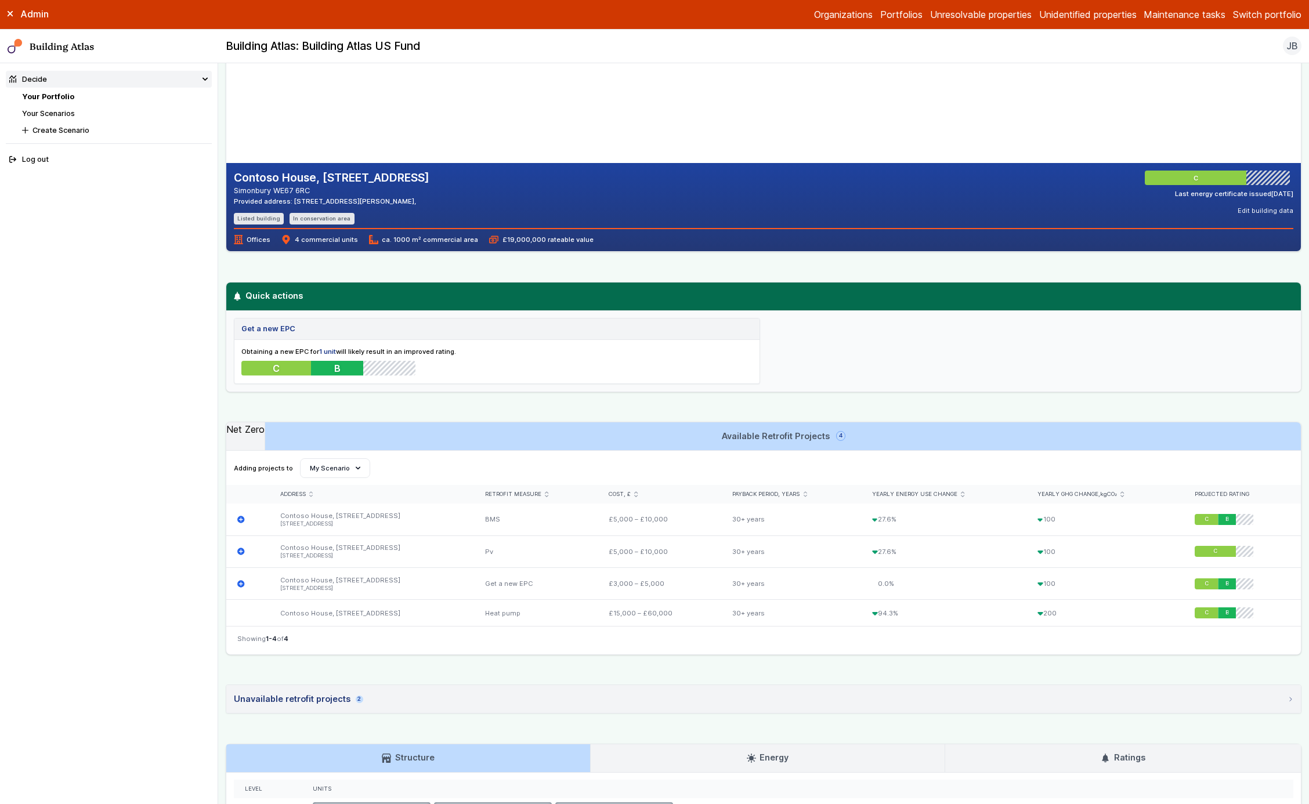
scroll to position [202, 0]
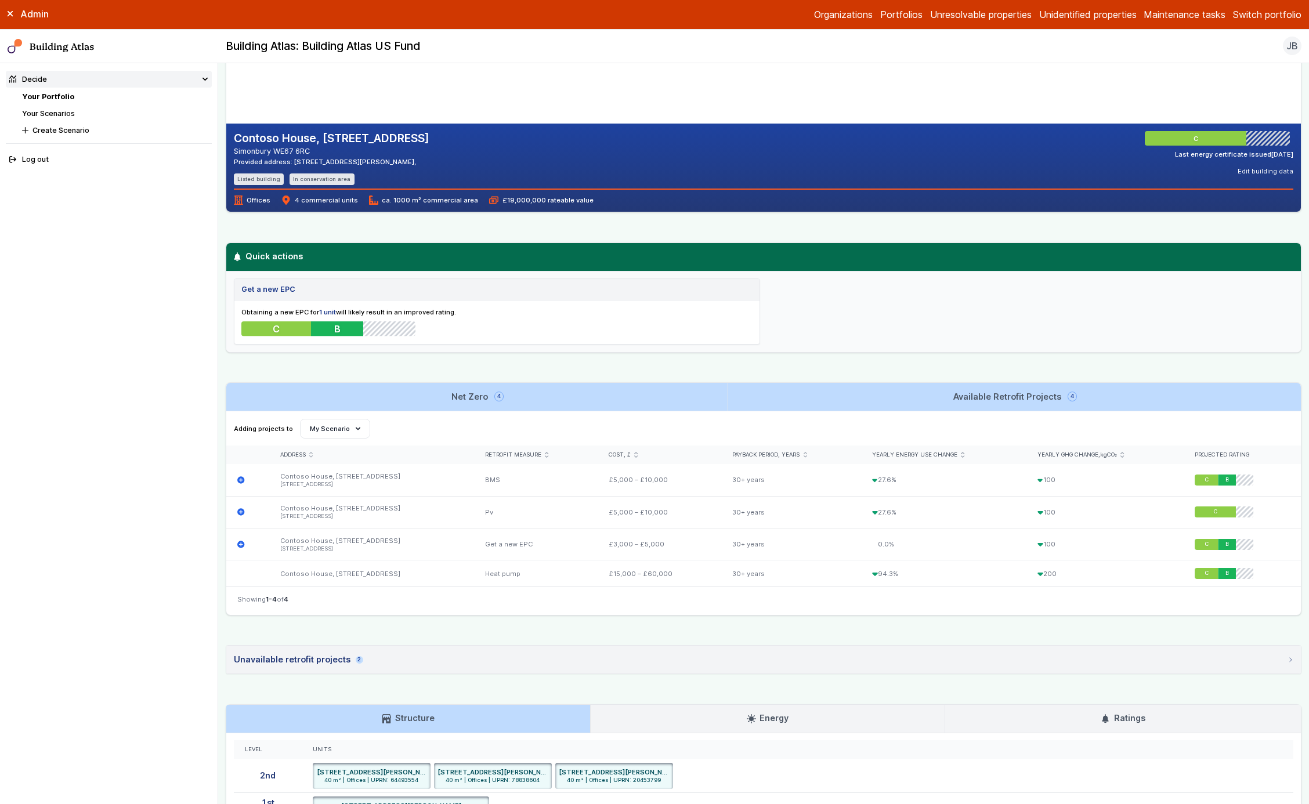
click at [554, 393] on link "Net Zero 4" at bounding box center [476, 397] width 501 height 28
